Goal: Information Seeking & Learning: Learn about a topic

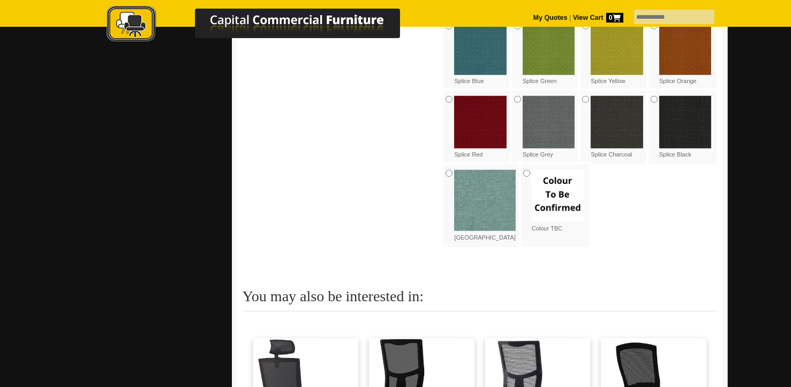
scroll to position [1285, 0]
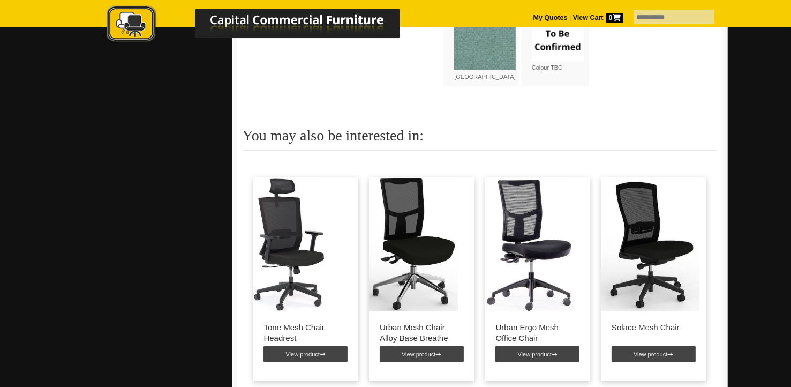
click at [410, 228] on img at bounding box center [413, 244] width 89 height 134
click at [430, 346] on link "View product" at bounding box center [422, 354] width 84 height 16
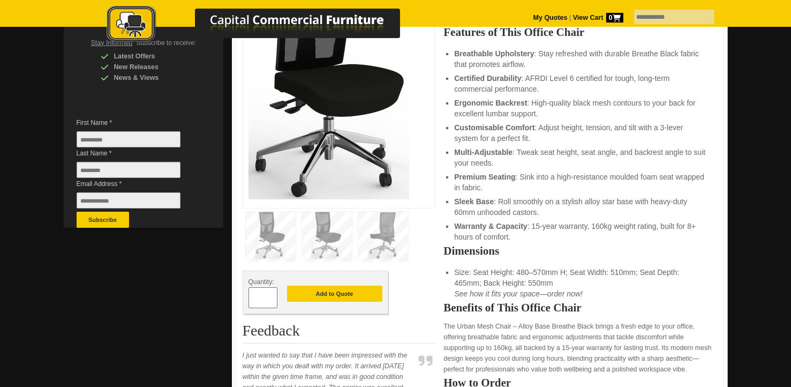
scroll to position [268, 0]
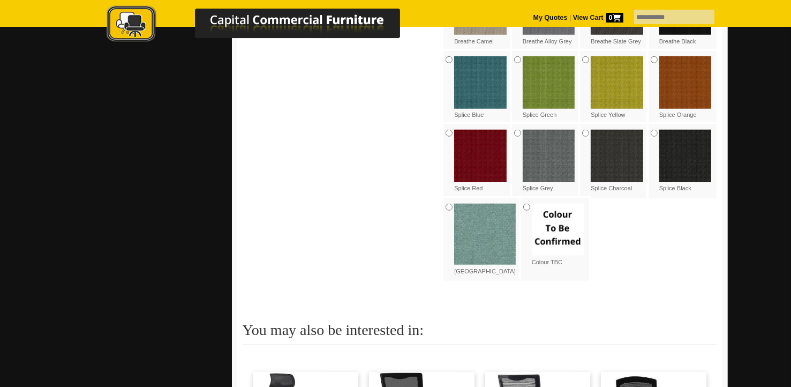
scroll to position [1178, 0]
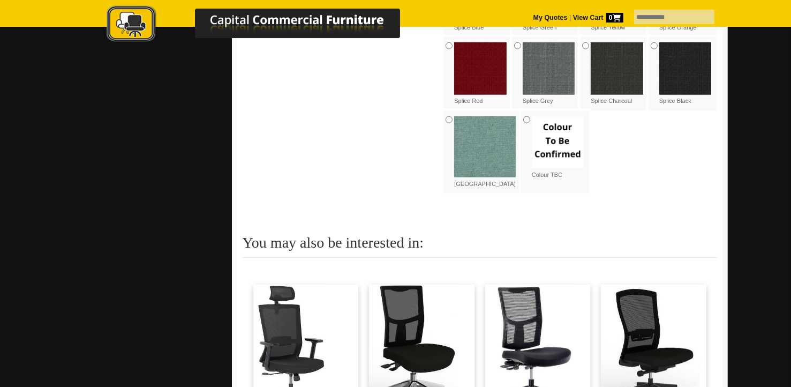
click at [412, 316] on img at bounding box center [413, 351] width 89 height 134
click at [426, 342] on img at bounding box center [413, 351] width 89 height 134
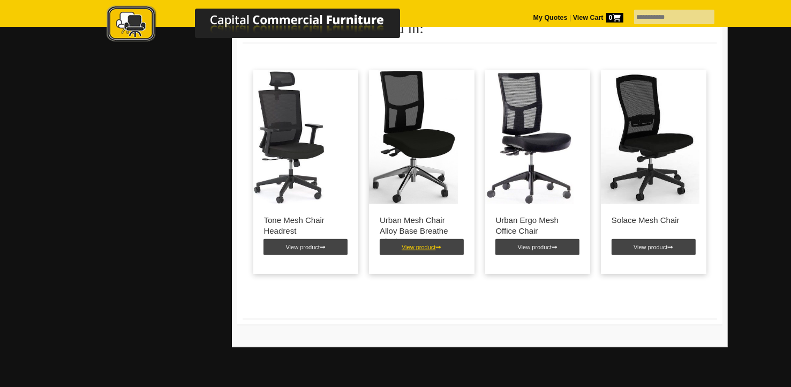
click at [414, 239] on link "View product" at bounding box center [422, 247] width 84 height 16
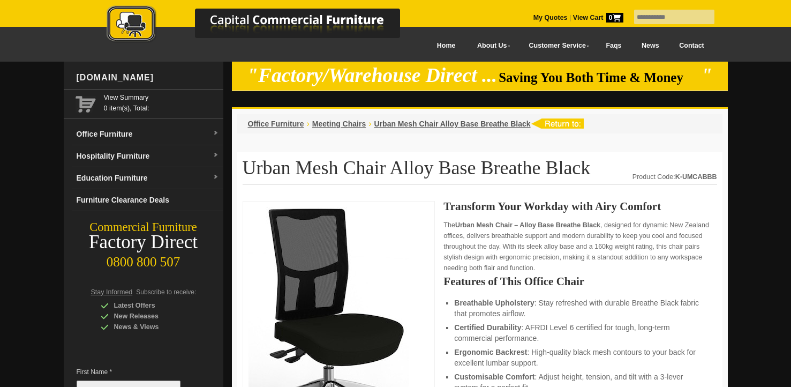
scroll to position [107, 0]
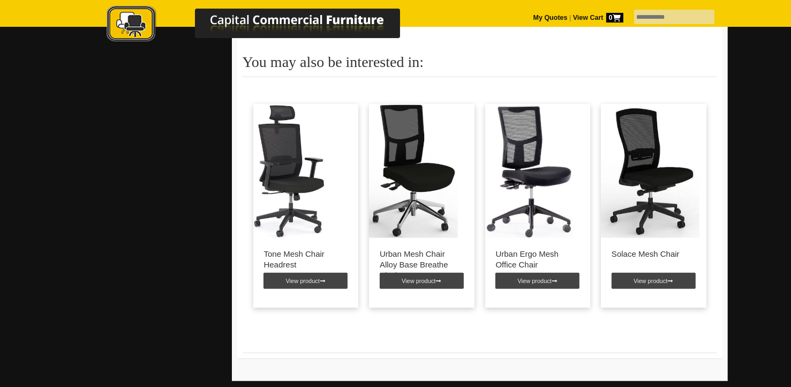
scroll to position [1392, 0]
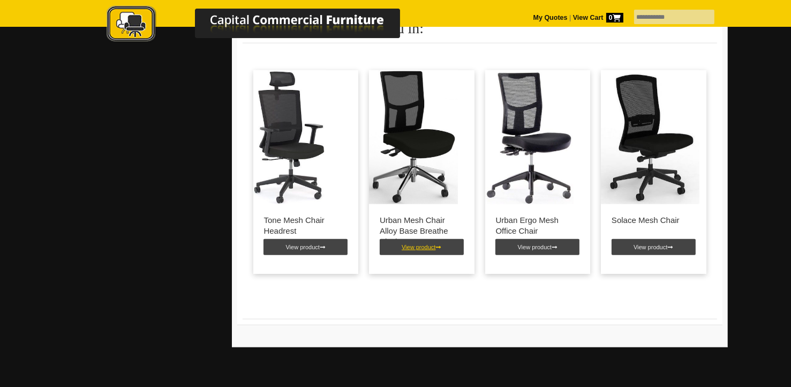
click at [405, 239] on link "View product" at bounding box center [422, 247] width 84 height 16
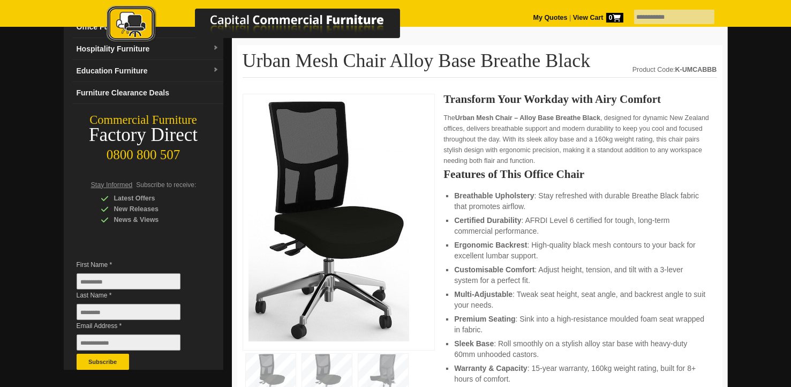
scroll to position [214, 0]
